Goal: Task Accomplishment & Management: Manage account settings

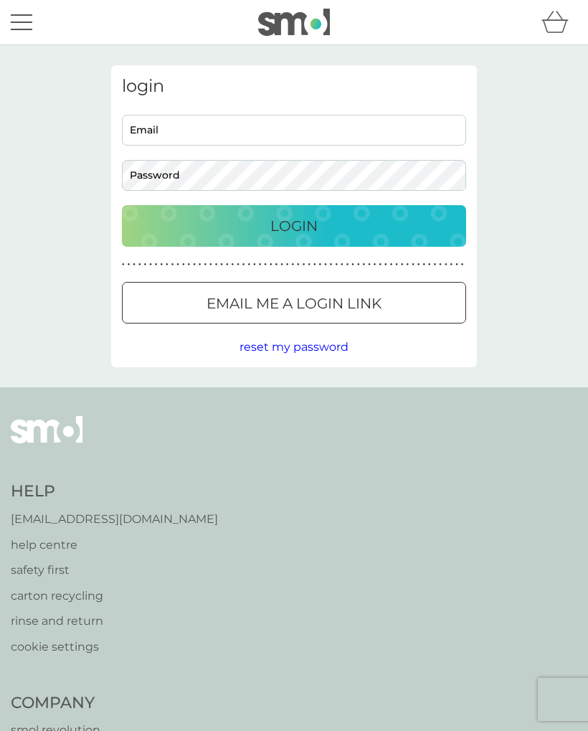
click at [156, 133] on input "Email" at bounding box center [294, 130] width 344 height 31
type input "jane.edwards937@gmail.com"
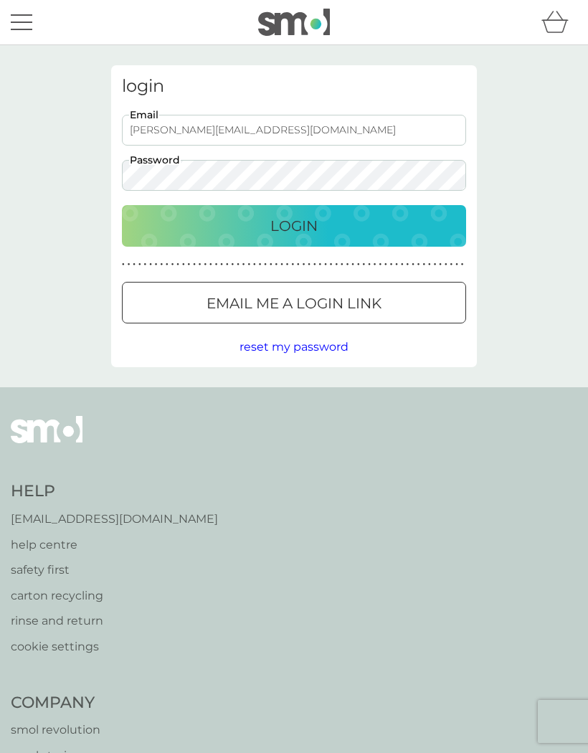
click at [236, 224] on div "Login" at bounding box center [294, 225] width 316 height 23
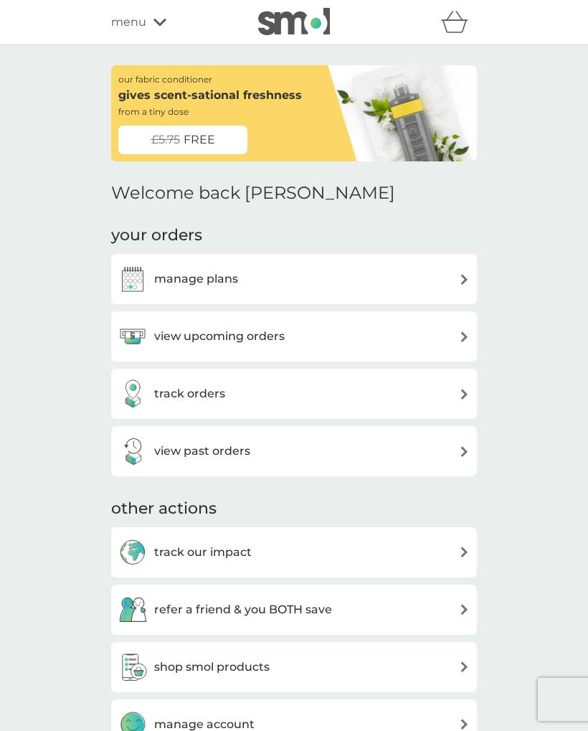
click at [185, 290] on div "manage plans" at bounding box center [178, 279] width 120 height 29
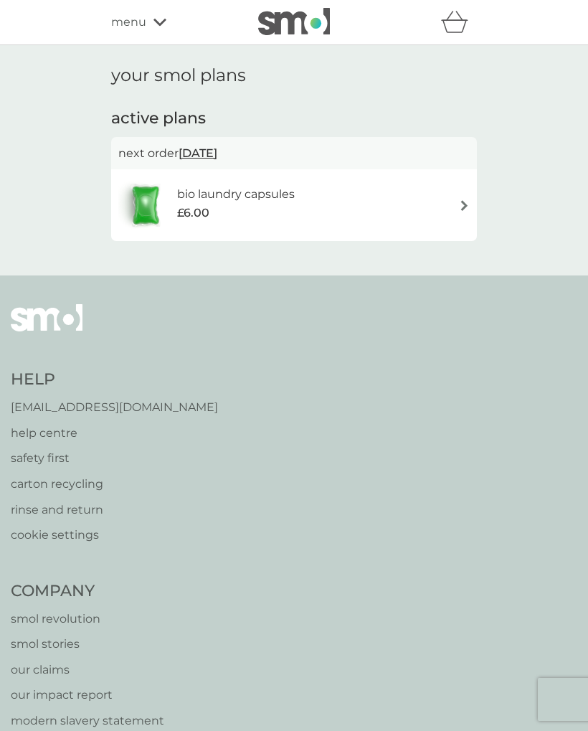
click at [457, 210] on div "bio laundry capsules £6.00" at bounding box center [293, 205] width 351 height 50
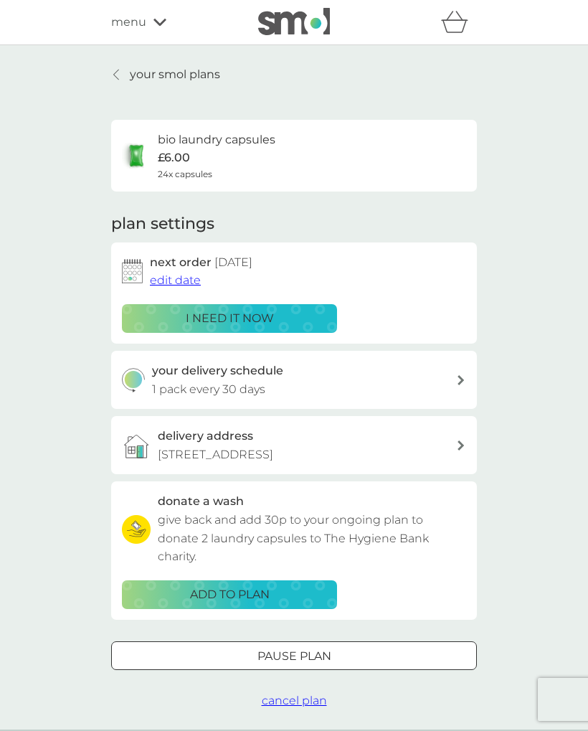
click at [177, 283] on span "edit date" at bounding box center [175, 280] width 51 height 14
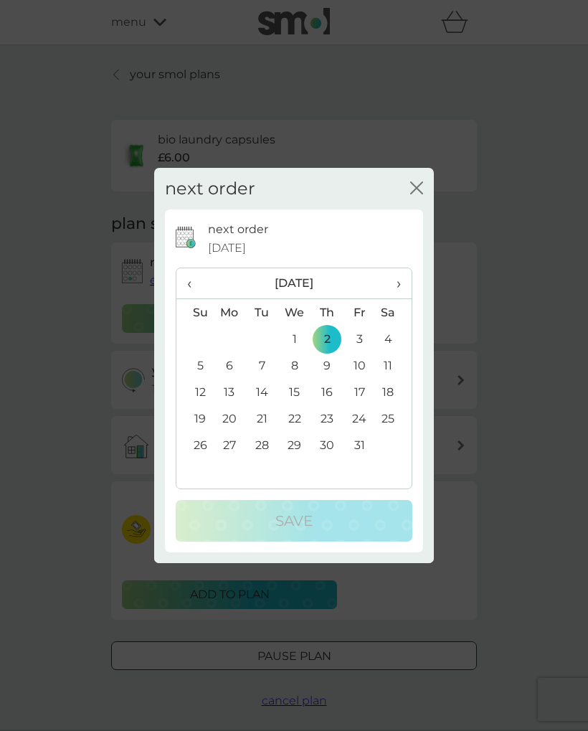
click at [399, 287] on span "›" at bounding box center [394, 283] width 14 height 30
click at [230, 370] on td "3" at bounding box center [229, 365] width 33 height 27
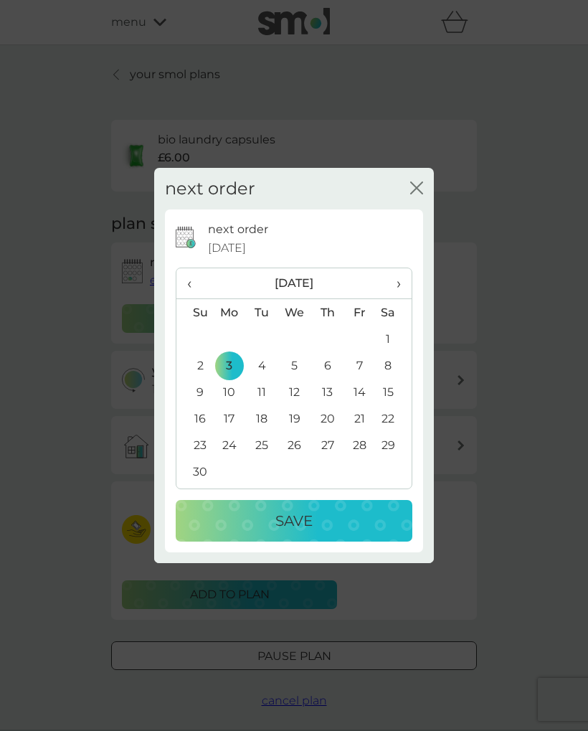
click at [292, 536] on button "Save" at bounding box center [294, 521] width 237 height 42
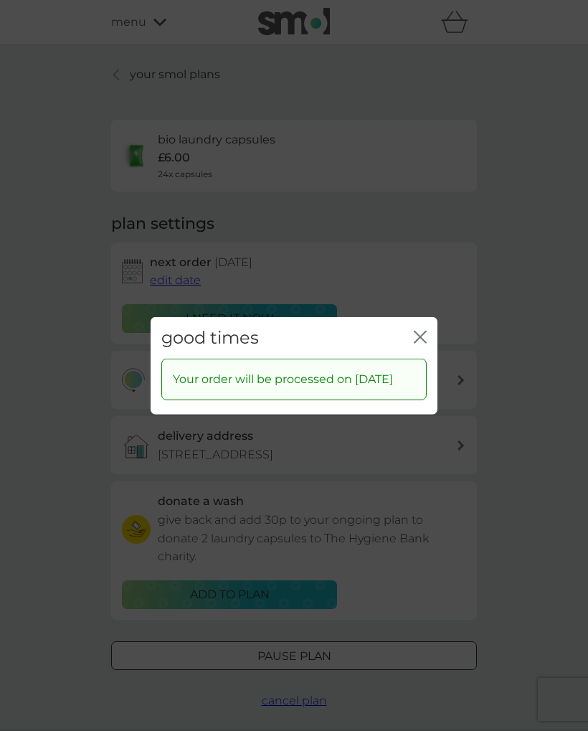
click at [419, 330] on icon "close" at bounding box center [420, 336] width 13 height 13
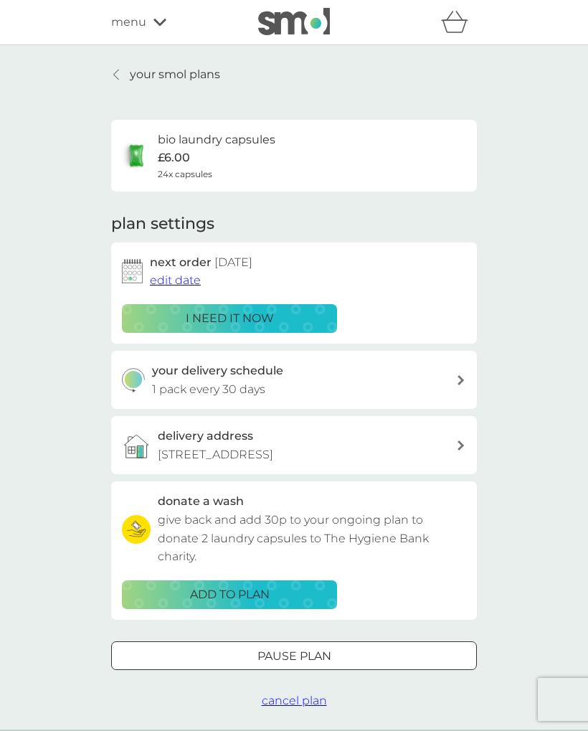
click at [458, 376] on icon at bounding box center [461, 380] width 7 height 10
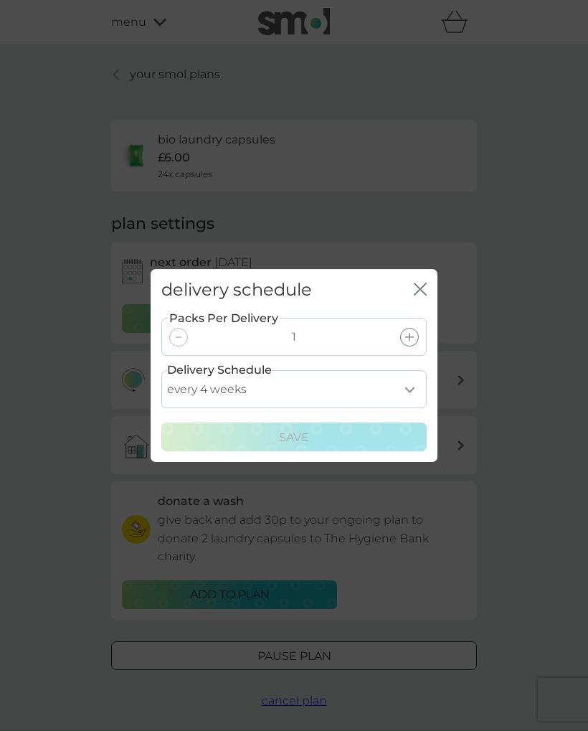
click at [404, 398] on select "every 1 week every 2 weeks every 3 weeks every 4 weeks every 5 weeks every 6 we…" at bounding box center [293, 389] width 265 height 38
select select "56"
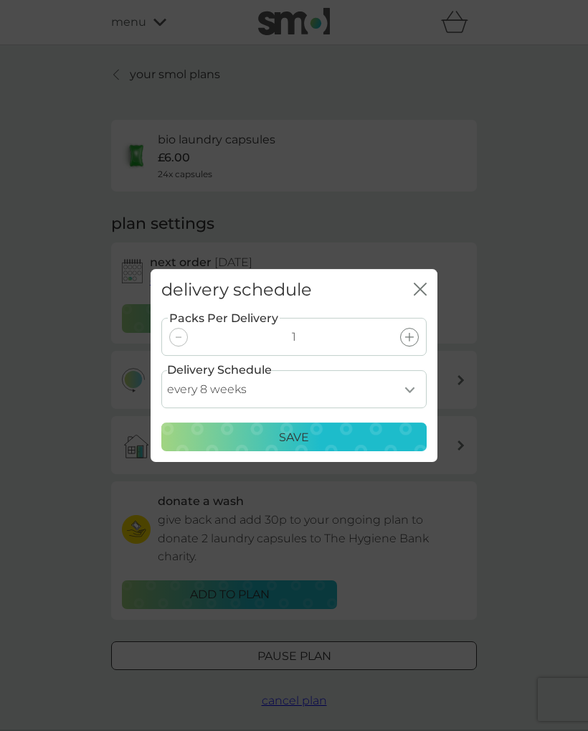
click at [273, 445] on div "Save" at bounding box center [294, 437] width 247 height 19
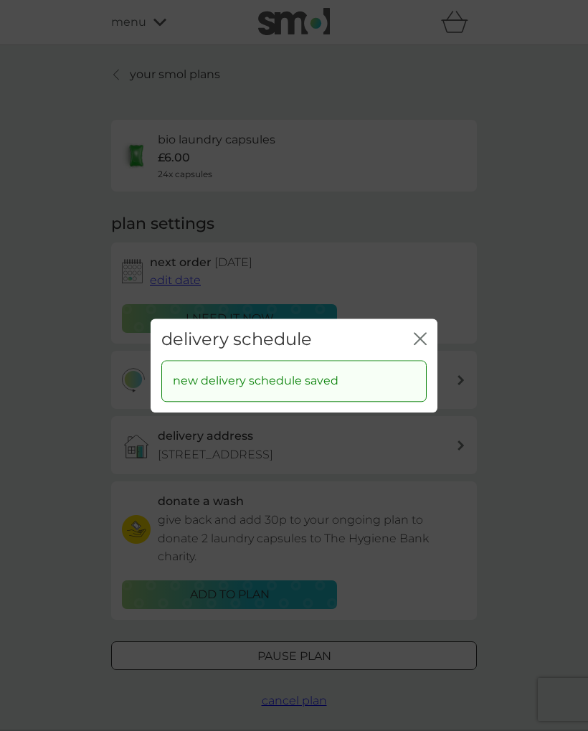
click at [431, 326] on div "delivery schedule close" at bounding box center [294, 339] width 287 height 42
click at [426, 340] on icon "close" at bounding box center [420, 338] width 13 height 13
